Goal: Information Seeking & Learning: Check status

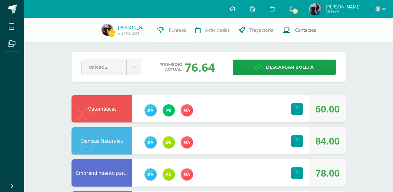
click at [293, 22] on link "Contactos" at bounding box center [299, 30] width 42 height 24
click at [292, 12] on span "39" at bounding box center [295, 11] width 7 height 7
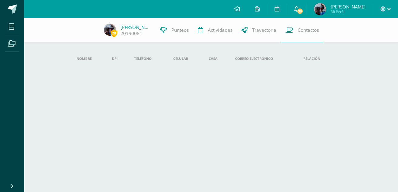
click at [297, 7] on icon at bounding box center [296, 8] width 5 height 5
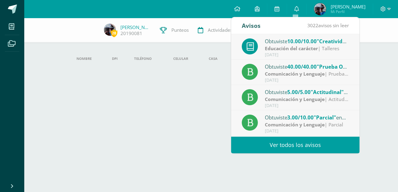
drag, startPoint x: 297, startPoint y: 7, endPoint x: 393, endPoint y: 178, distance: 196.9
click at [393, 88] on html "Mis cursos Archivos Cerrar panel Ciencias Naturales Segundo Basico "B" Ciencias…" at bounding box center [199, 44] width 398 height 88
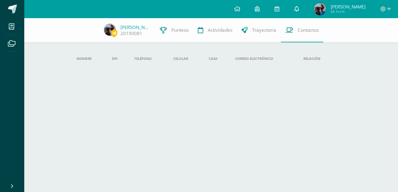
click at [295, 11] on icon at bounding box center [296, 8] width 5 height 5
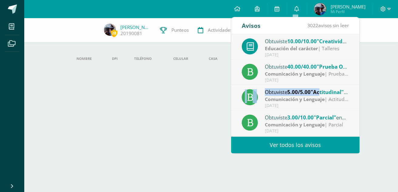
click at [320, 87] on div "Obtuviste 5.00/5.00 "Actitudinal" en Comunicación y Lenguaje Comunicación y Len…" at bounding box center [295, 97] width 128 height 25
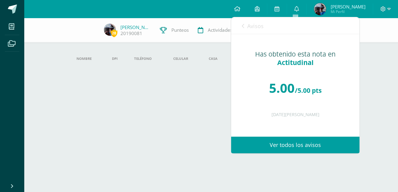
click at [231, 69] on div "Obtuviste 40.00/40.00 "Prueba Objetiva" en Comunicación y Lenguaje Comunicación…" at bounding box center [167, 72] width 128 height 25
click at [242, 24] on icon at bounding box center [243, 26] width 2 height 5
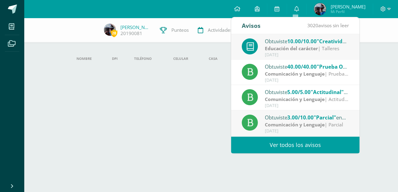
click at [372, 88] on html "Mis cursos Archivos Cerrar panel Ciencias Naturales Segundo Basico "B" Ciencias…" at bounding box center [199, 44] width 398 height 88
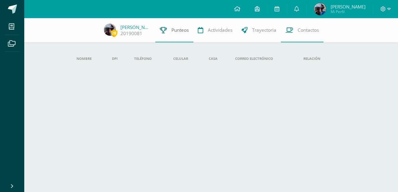
click at [186, 39] on link "Punteos" at bounding box center [174, 30] width 38 height 24
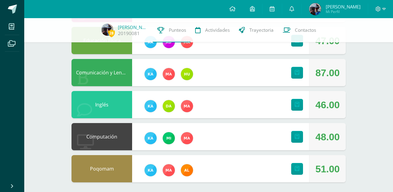
scroll to position [264, 0]
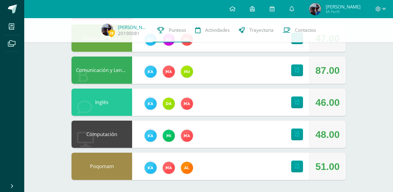
scroll to position [264, 0]
click at [294, 15] on link at bounding box center [291, 9] width 19 height 18
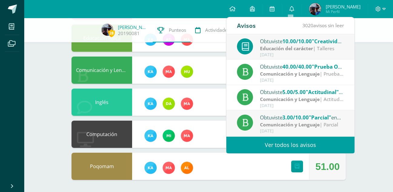
click at [306, 72] on strong "Comunicación y Lenguaje" at bounding box center [290, 74] width 60 height 7
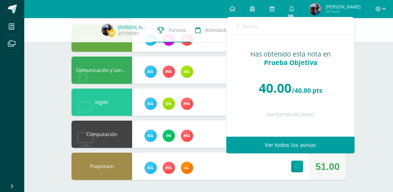
click at [320, 153] on div "Avisos 3020 avisos sin leer Avisos Obtuviste 10.00/10.00 "Creatividad" en Educa…" at bounding box center [290, 85] width 129 height 137
click at [321, 146] on link "Ver todos los avisos" at bounding box center [290, 145] width 128 height 17
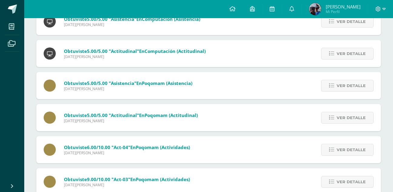
scroll to position [561, 0]
